Goal: Information Seeking & Learning: Learn about a topic

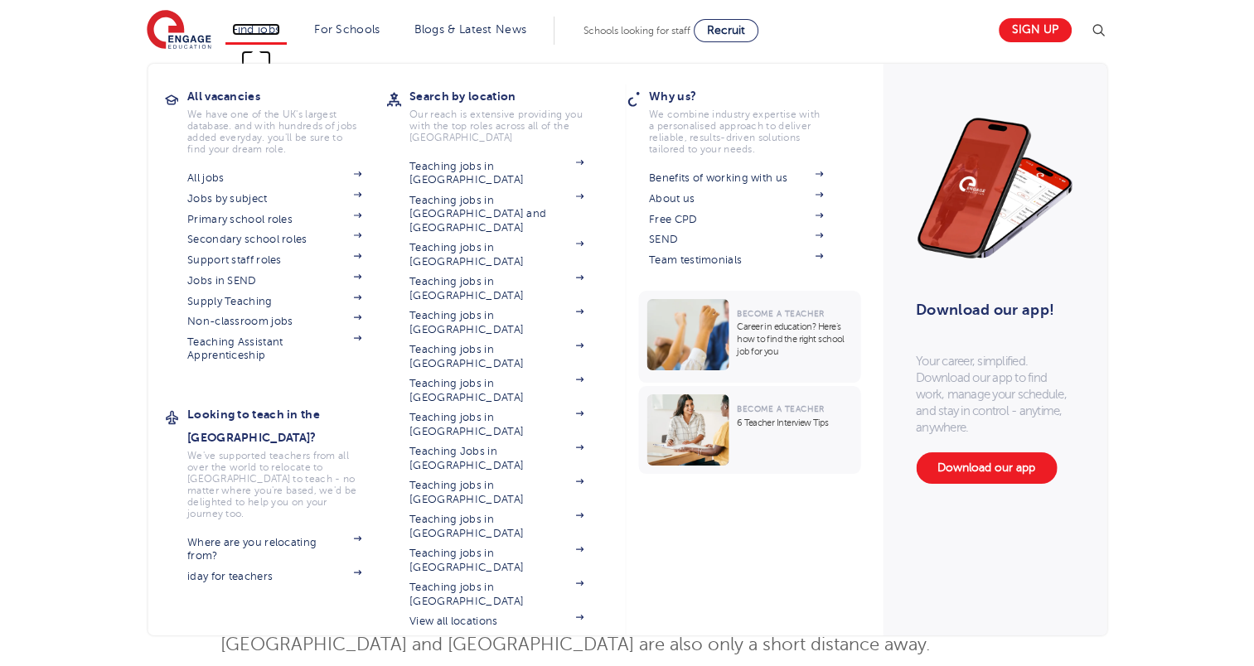
click at [259, 33] on link "Find jobs" at bounding box center [256, 29] width 49 height 12
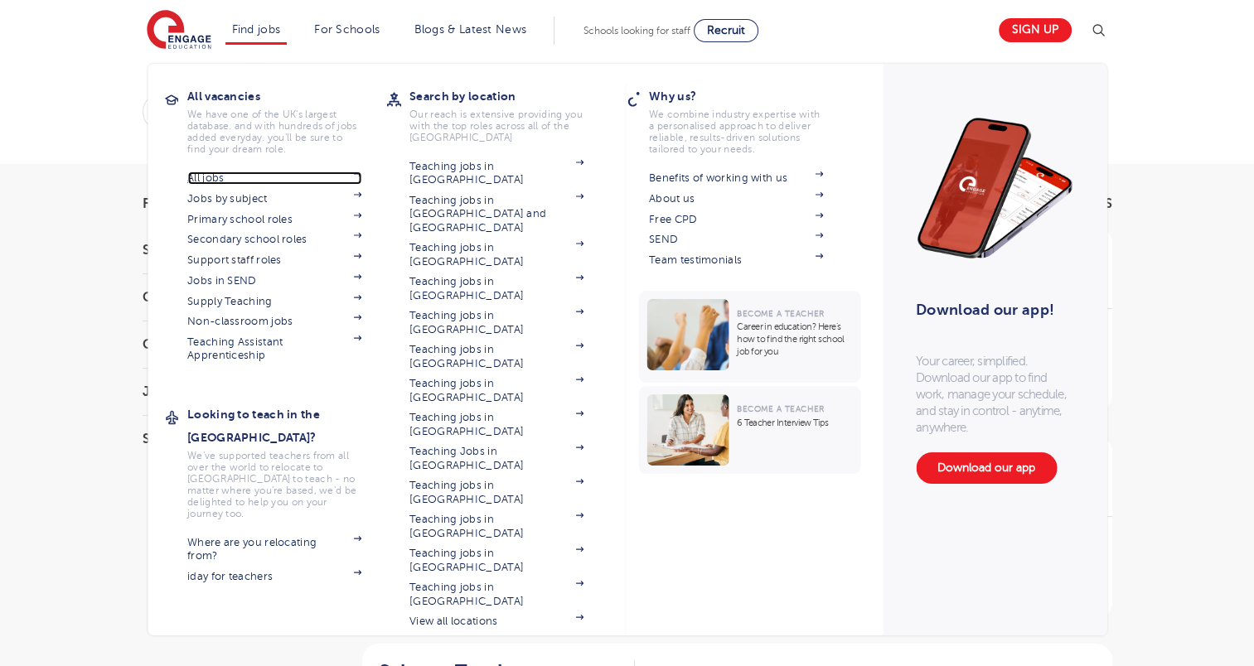
click at [222, 177] on link "All jobs" at bounding box center [274, 178] width 174 height 13
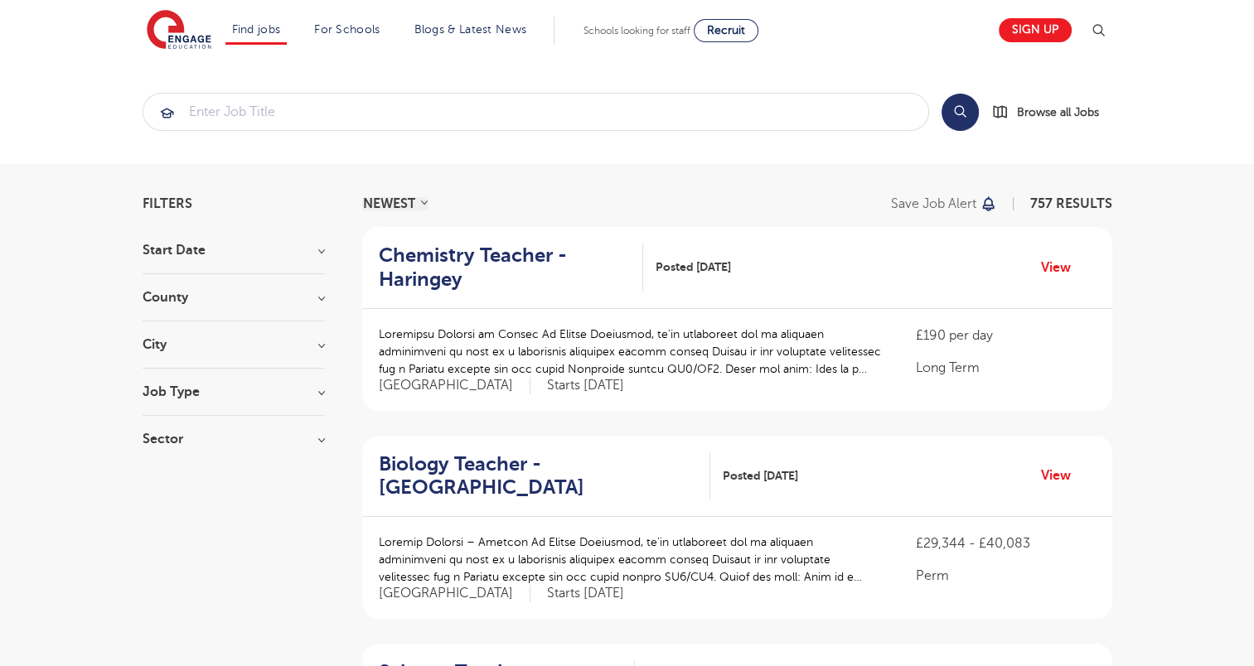
click at [204, 339] on h3 "City" at bounding box center [234, 344] width 182 height 13
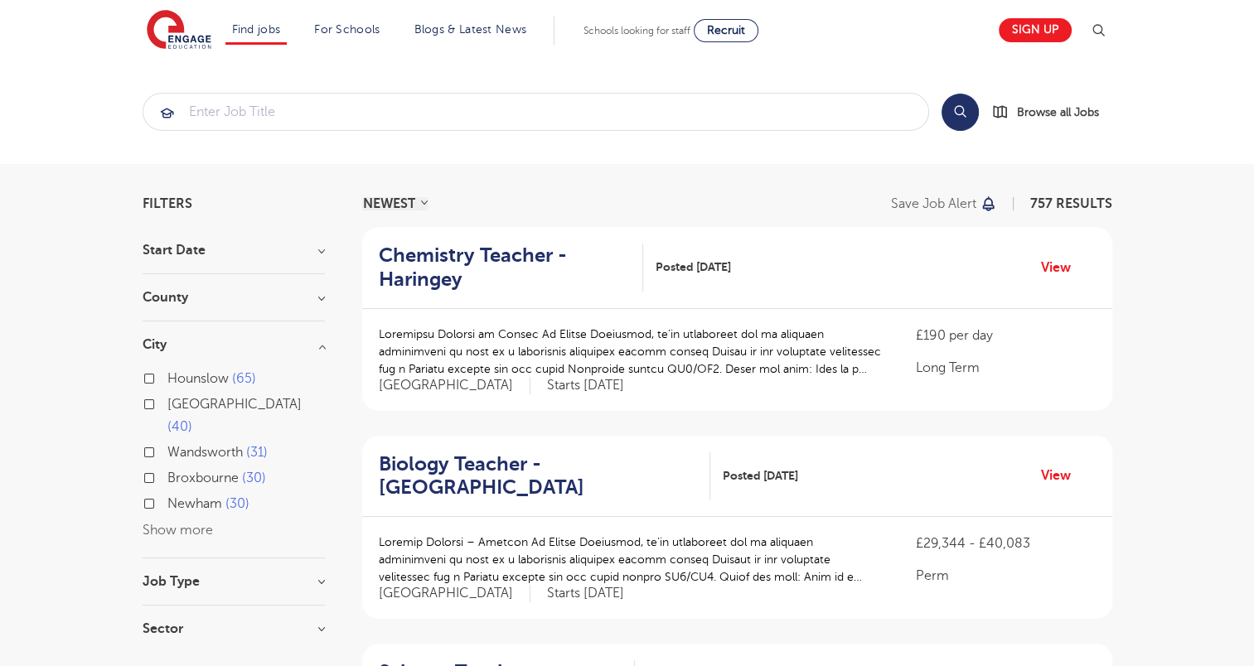
click at [181, 523] on button "Show more" at bounding box center [178, 530] width 70 height 15
click at [285, 341] on h3 "City" at bounding box center [234, 344] width 182 height 13
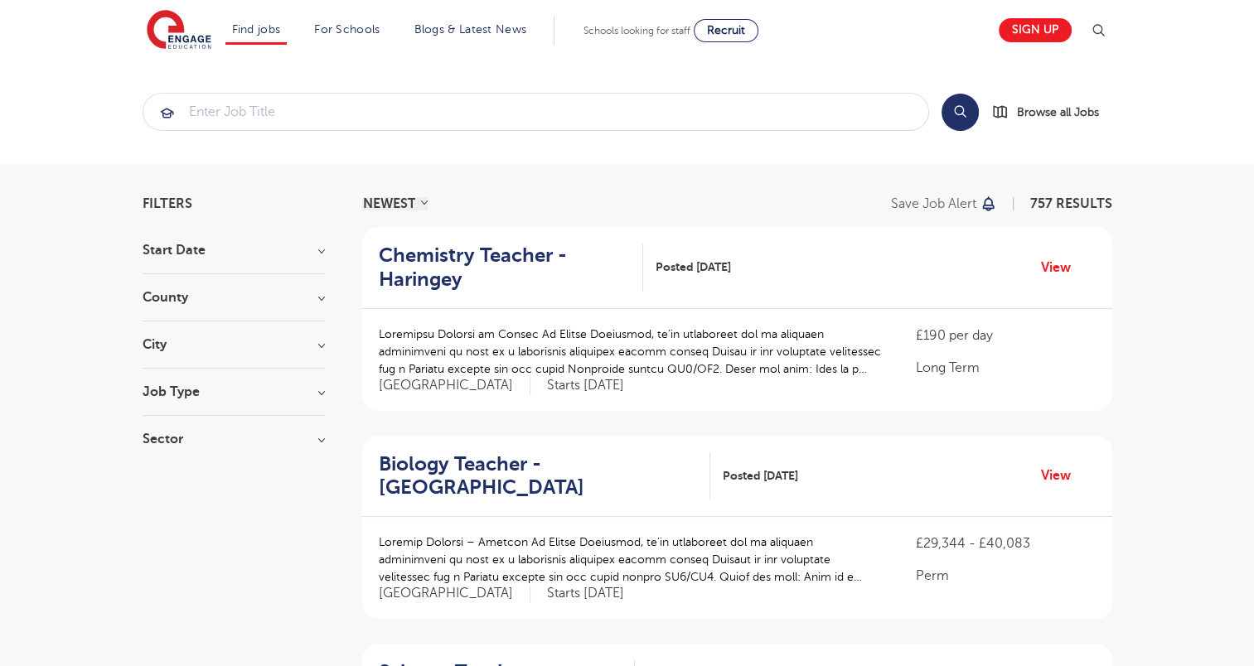
click at [272, 436] on h3 "Sector" at bounding box center [234, 439] width 182 height 13
click at [298, 342] on h3 "City" at bounding box center [234, 344] width 182 height 13
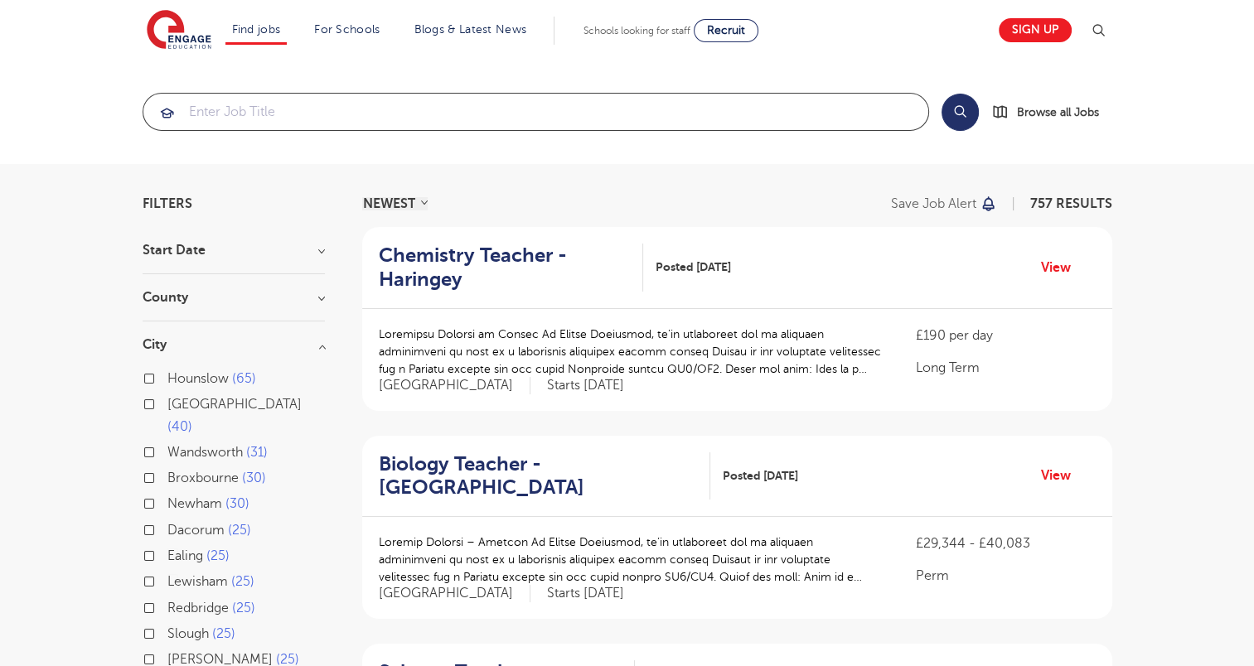
click at [604, 121] on input "search" at bounding box center [535, 112] width 785 height 36
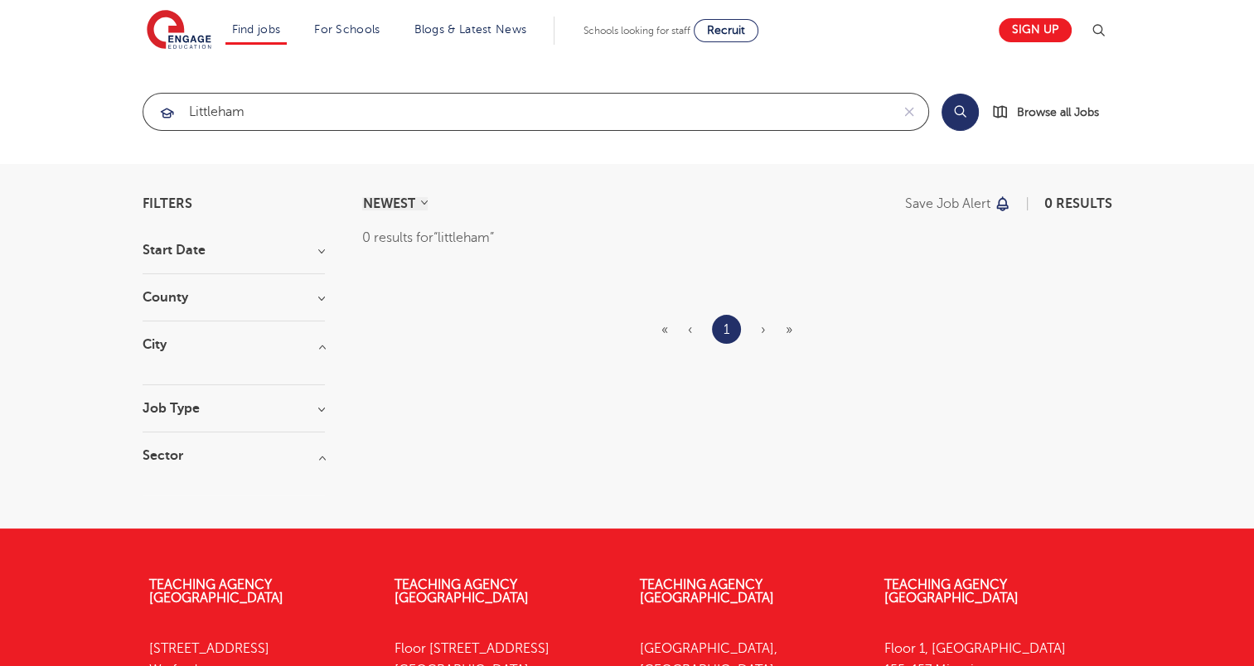
type input "littleham"
